Goal: Task Accomplishment & Management: Manage account settings

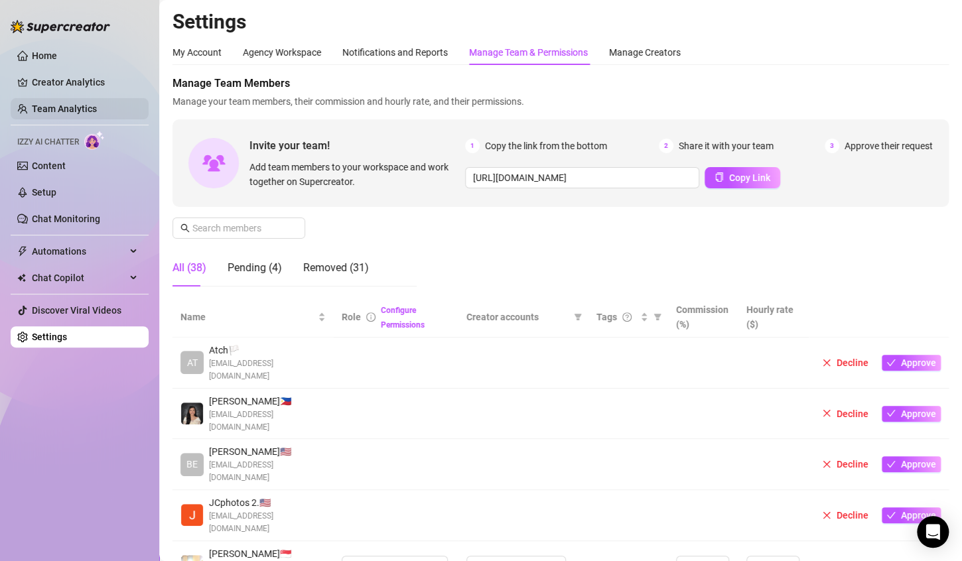
click at [52, 111] on link "Team Analytics" at bounding box center [64, 109] width 65 height 11
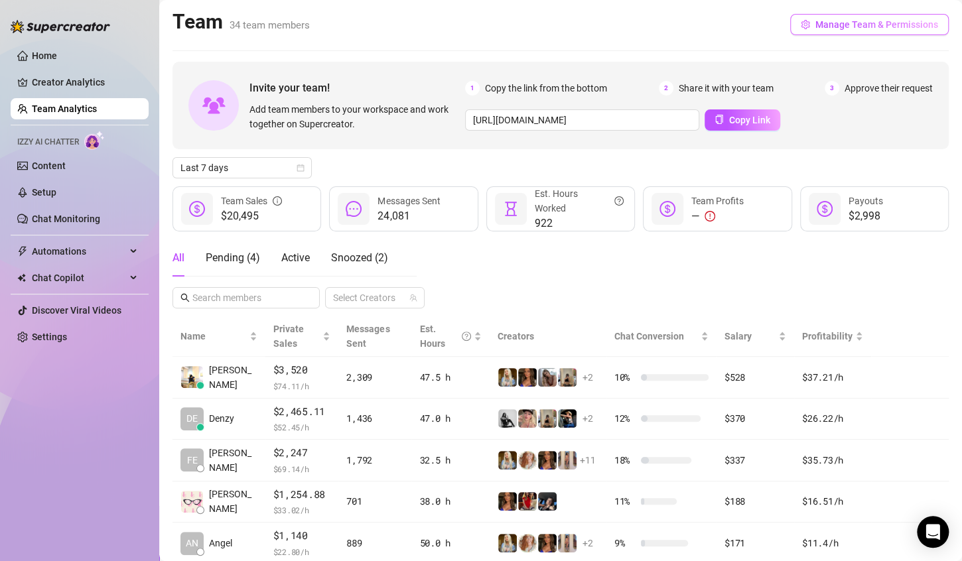
click at [888, 18] on button "Manage Team & Permissions" at bounding box center [869, 24] width 159 height 21
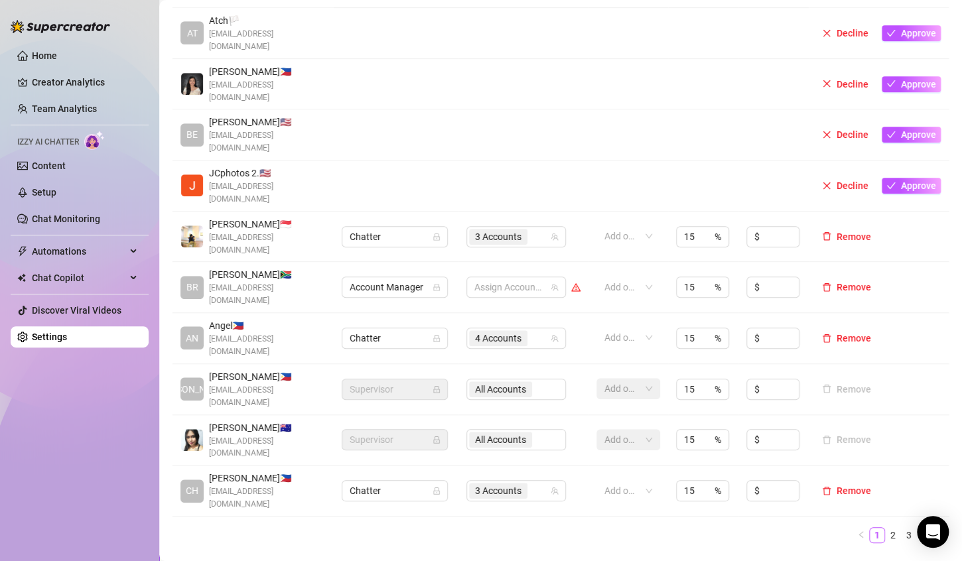
scroll to position [332, 0]
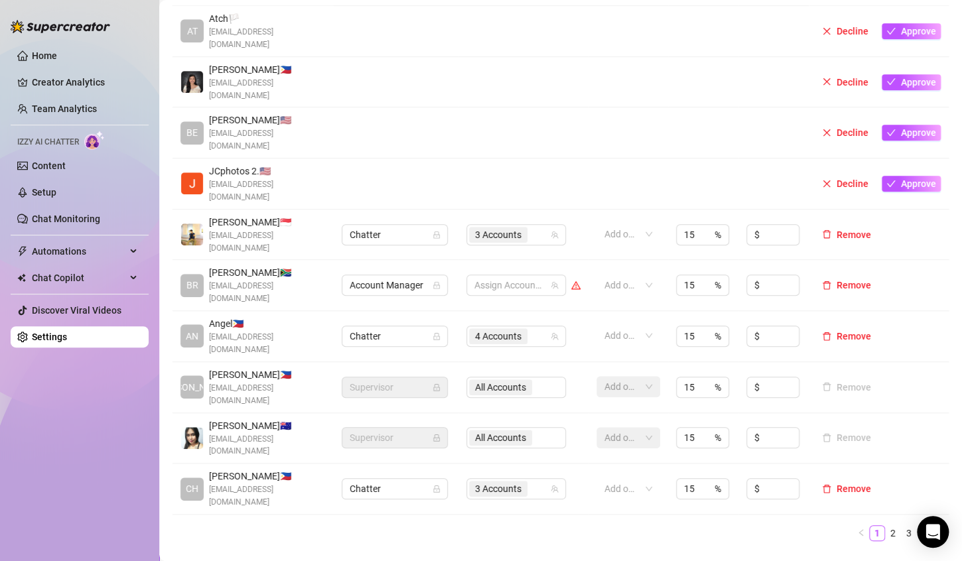
click at [70, 131] on div "Izzy AI Chatter" at bounding box center [80, 140] width 138 height 19
click at [72, 114] on link "Team Analytics" at bounding box center [64, 109] width 65 height 11
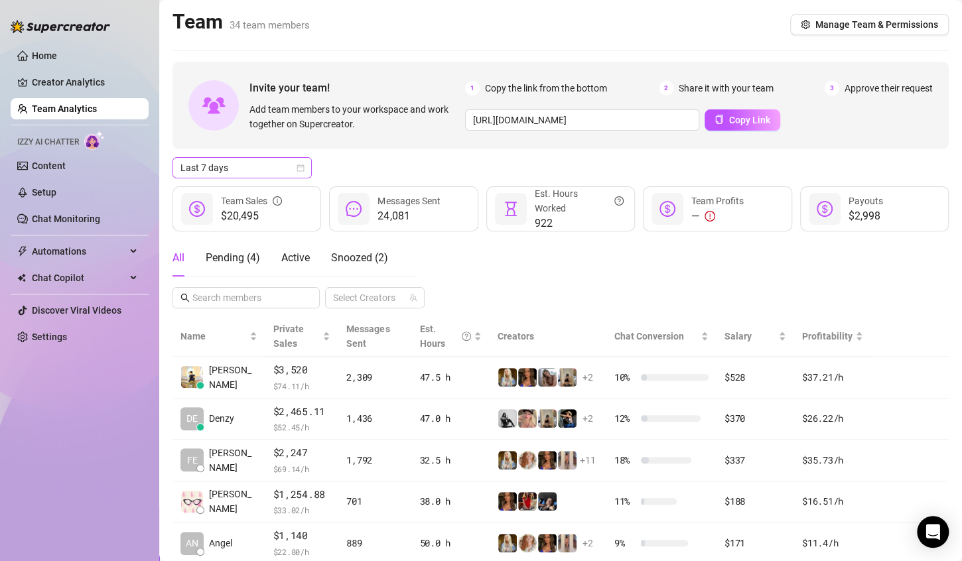
click at [306, 165] on div "Last 7 days" at bounding box center [242, 167] width 139 height 21
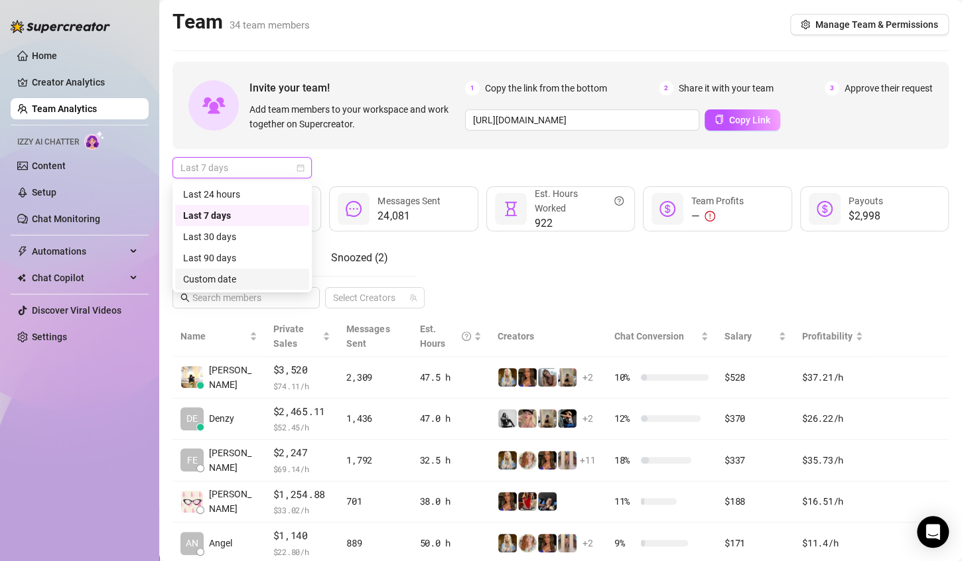
click at [242, 279] on div "Custom date" at bounding box center [242, 279] width 118 height 15
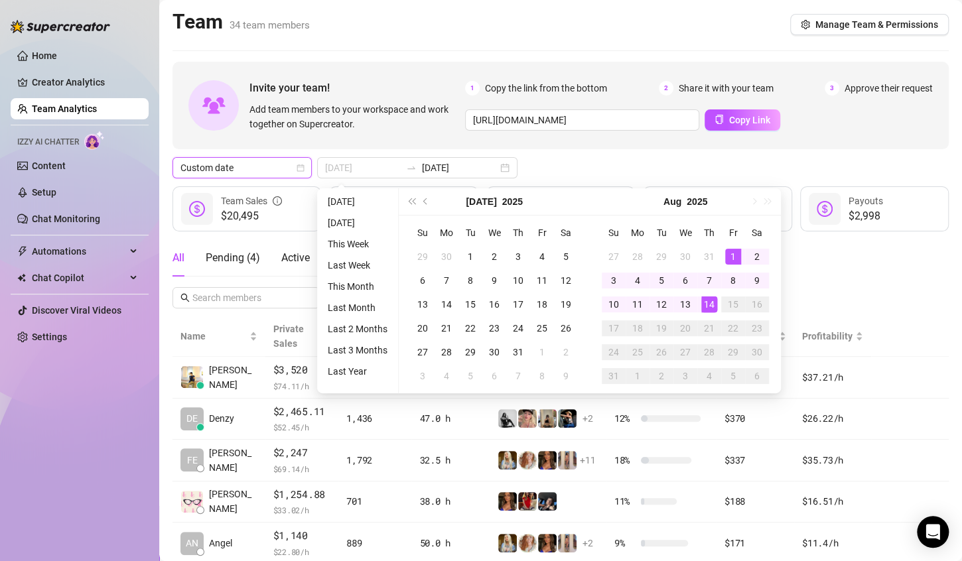
type input "[DATE]"
click at [725, 252] on div "1" at bounding box center [733, 257] width 16 height 16
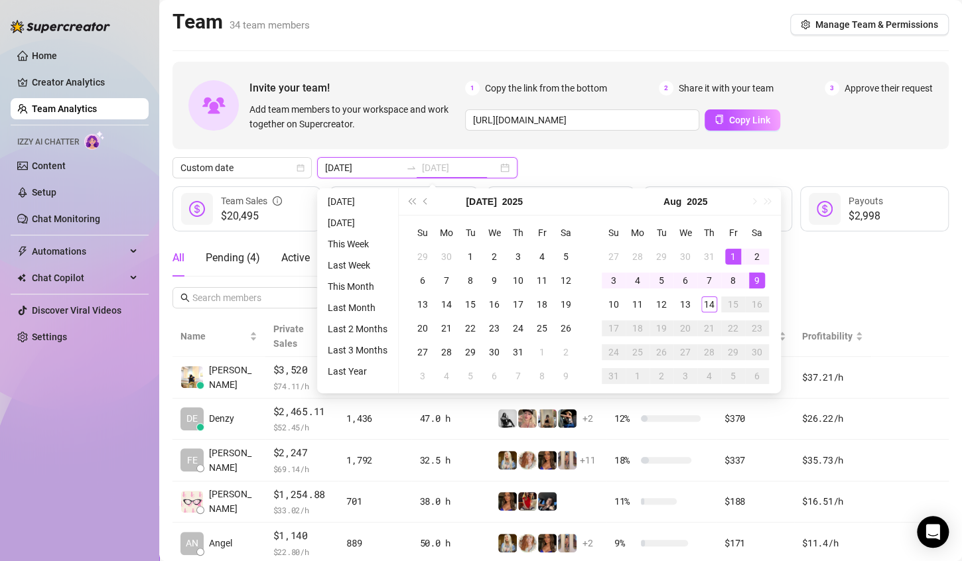
type input "[DATE]"
click at [711, 307] on div "14" at bounding box center [710, 305] width 16 height 16
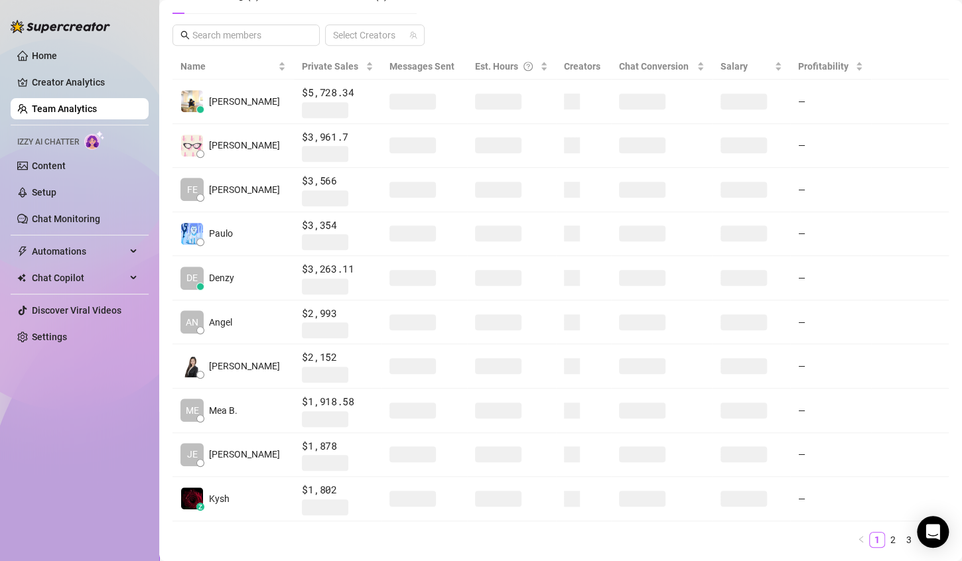
scroll to position [265, 0]
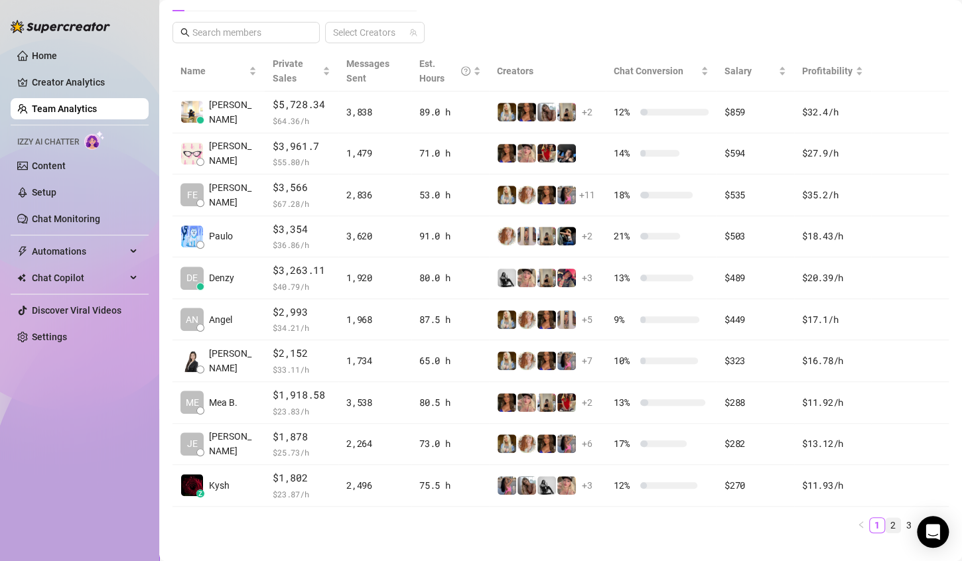
click at [886, 522] on link "2" at bounding box center [893, 525] width 15 height 15
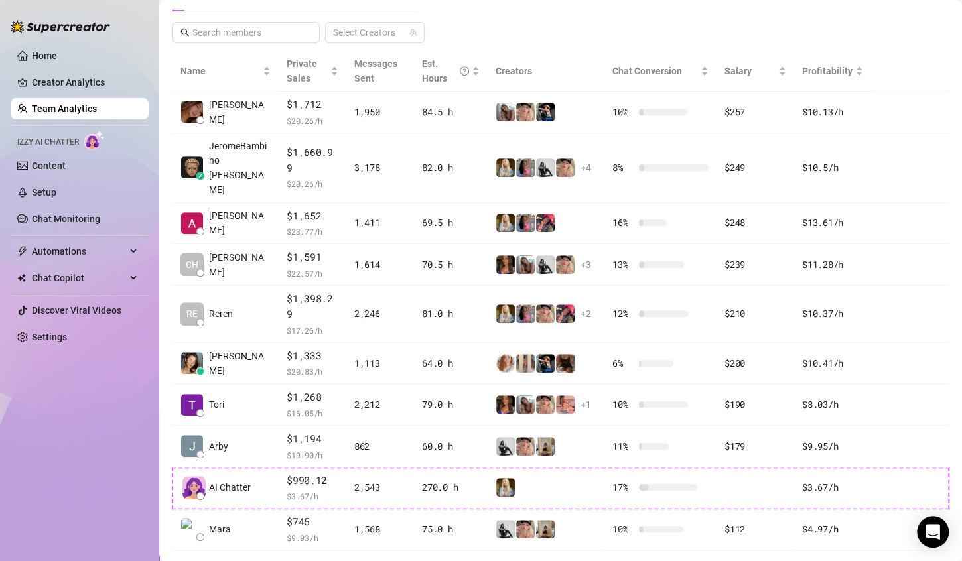
click at [871, 561] on link "1" at bounding box center [877, 569] width 15 height 15
